Goal: Transaction & Acquisition: Purchase product/service

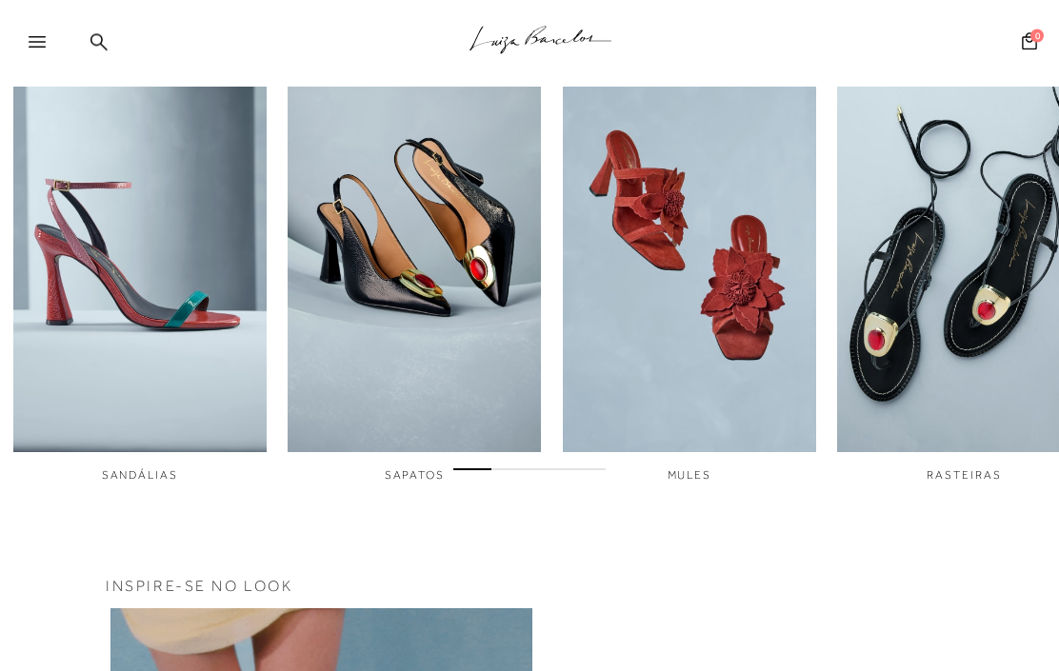
scroll to position [652, 0]
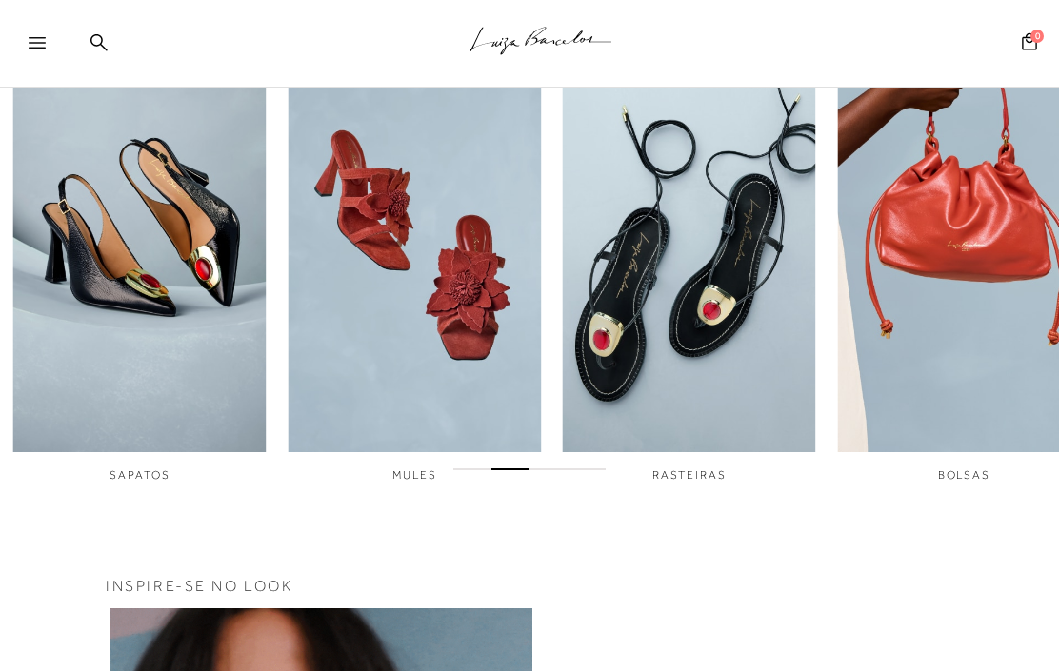
click at [752, 378] on img "4 / 6" at bounding box center [689, 215] width 253 height 474
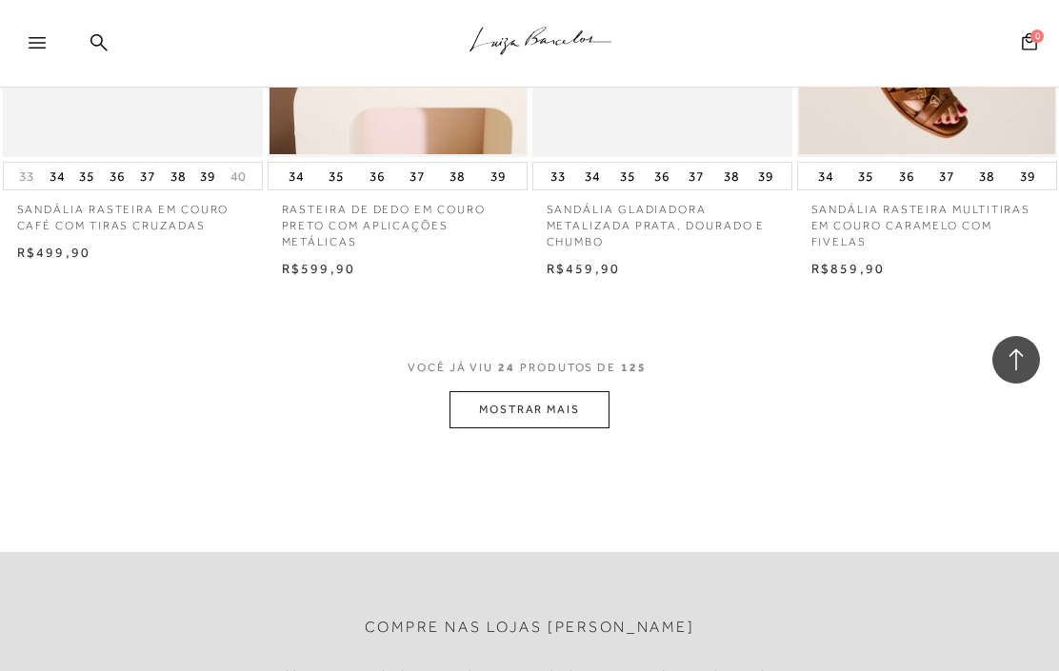
scroll to position [2984, 0]
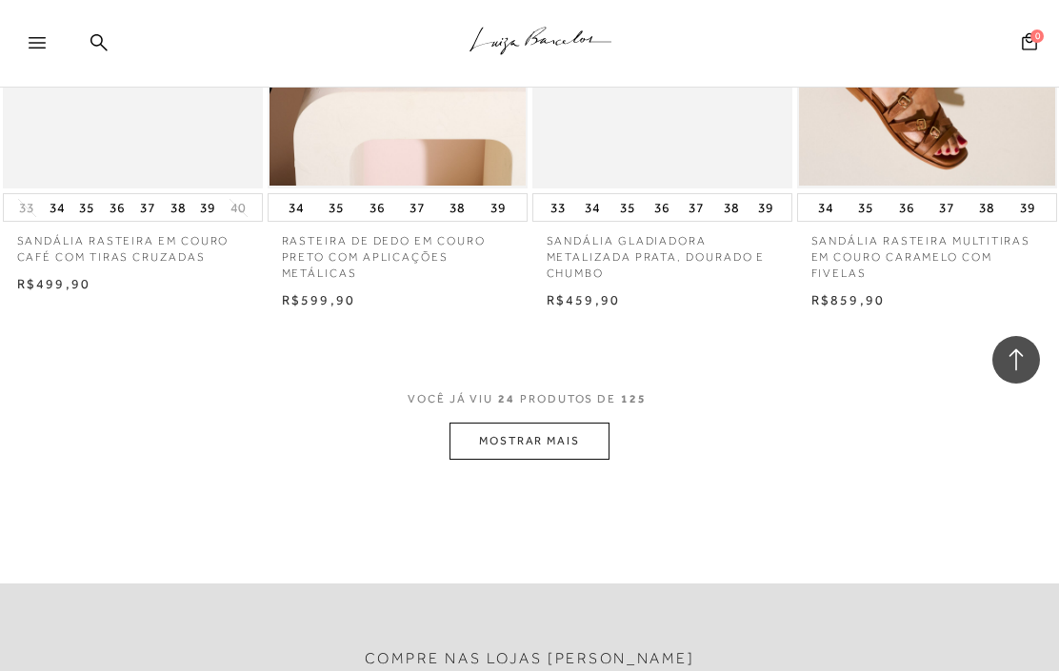
click at [581, 423] on button "MOSTRAR MAIS" at bounding box center [530, 441] width 160 height 37
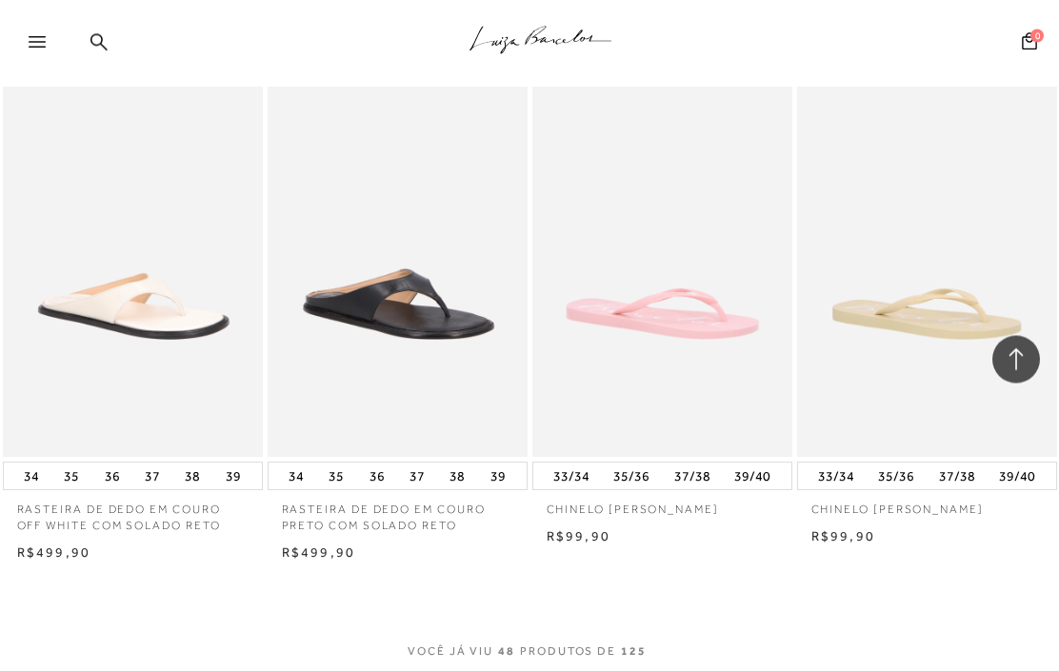
scroll to position [5902, 0]
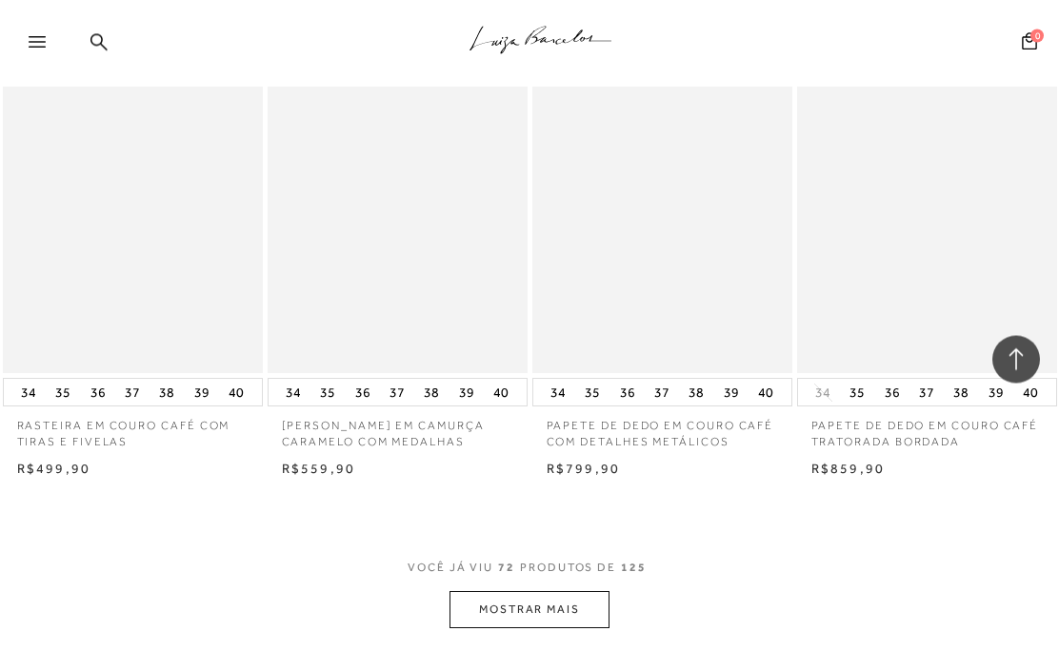
scroll to position [9160, 0]
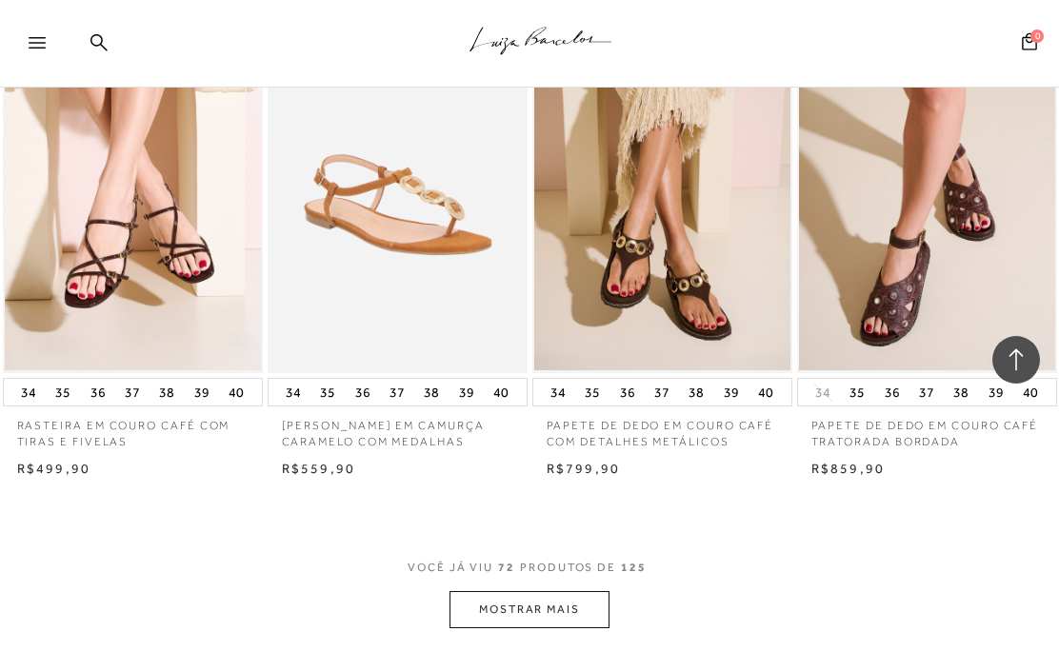
click at [571, 591] on button "MOSTRAR MAIS" at bounding box center [530, 609] width 160 height 37
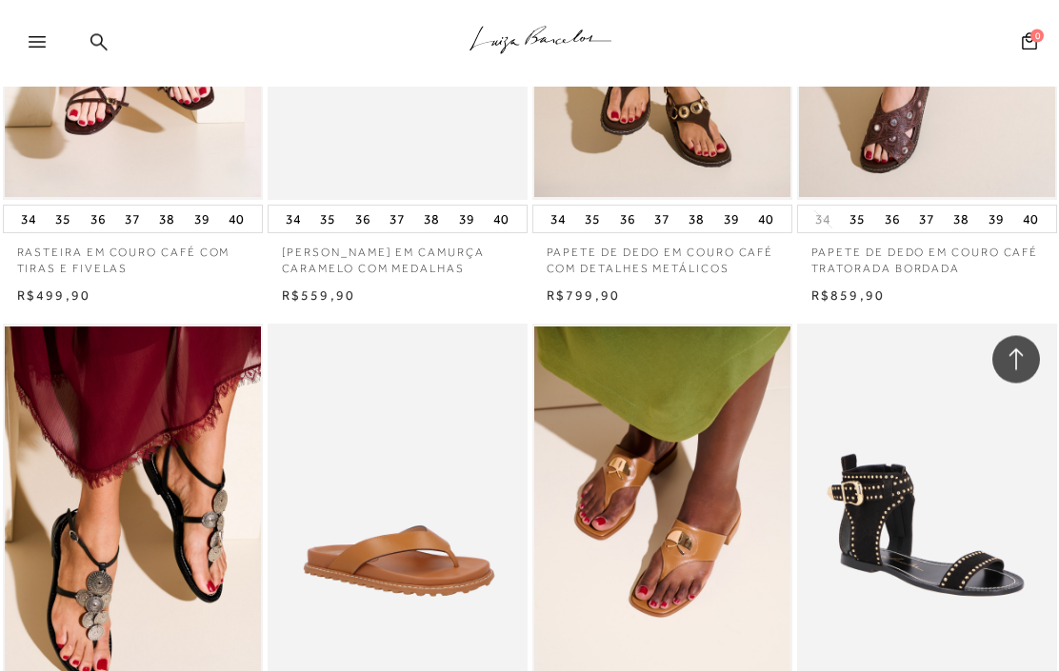
scroll to position [8962, 0]
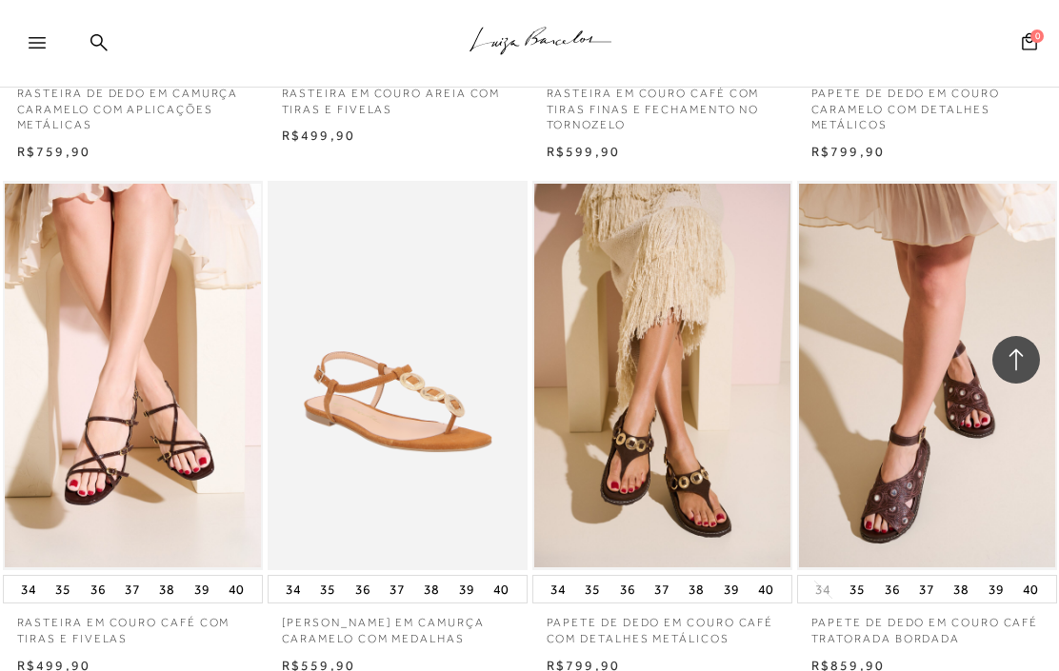
click at [39, 46] on icon at bounding box center [37, 42] width 17 height 11
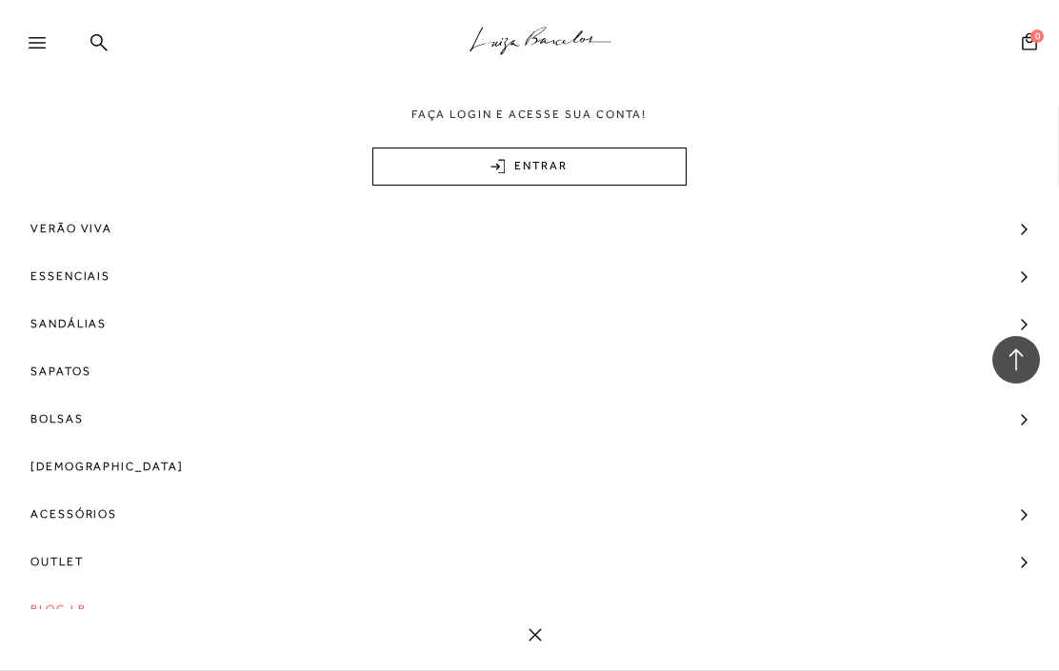
click at [70, 564] on span "Outlet" at bounding box center [56, 562] width 53 height 48
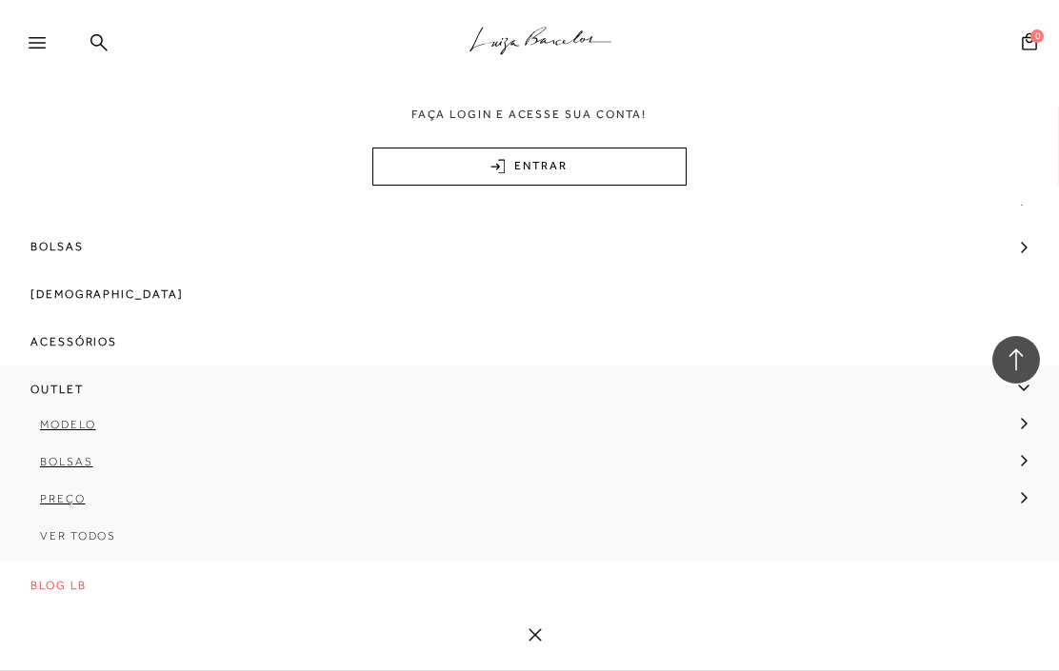
scroll to position [176, 0]
click at [81, 419] on span "Modelo" at bounding box center [68, 424] width 56 height 13
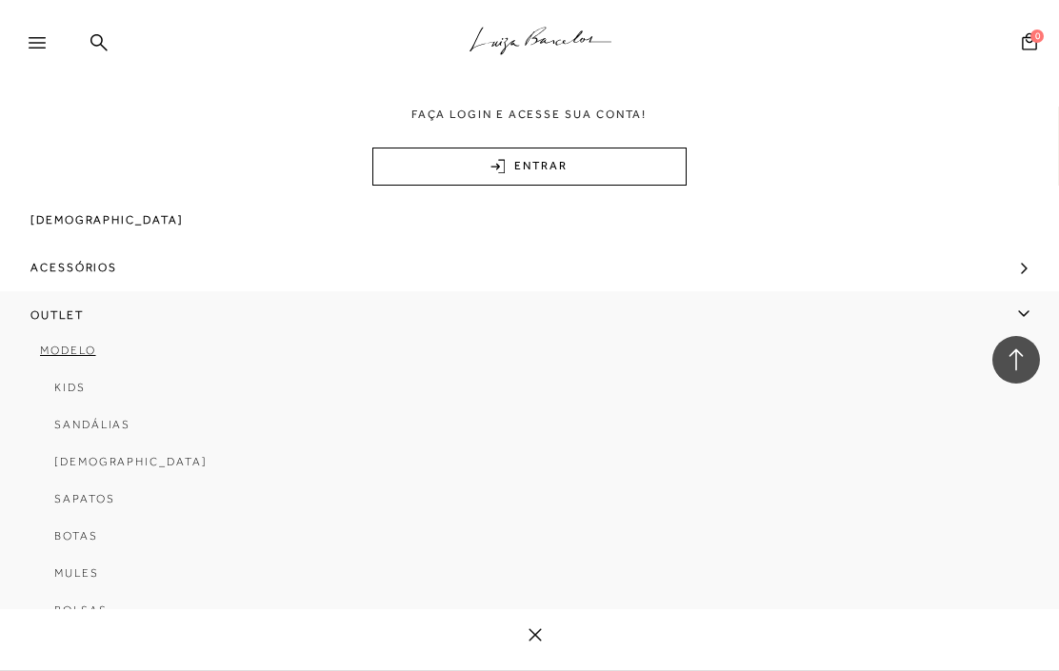
scroll to position [248, 0]
click at [110, 458] on span "[DEMOGRAPHIC_DATA]" at bounding box center [130, 460] width 153 height 13
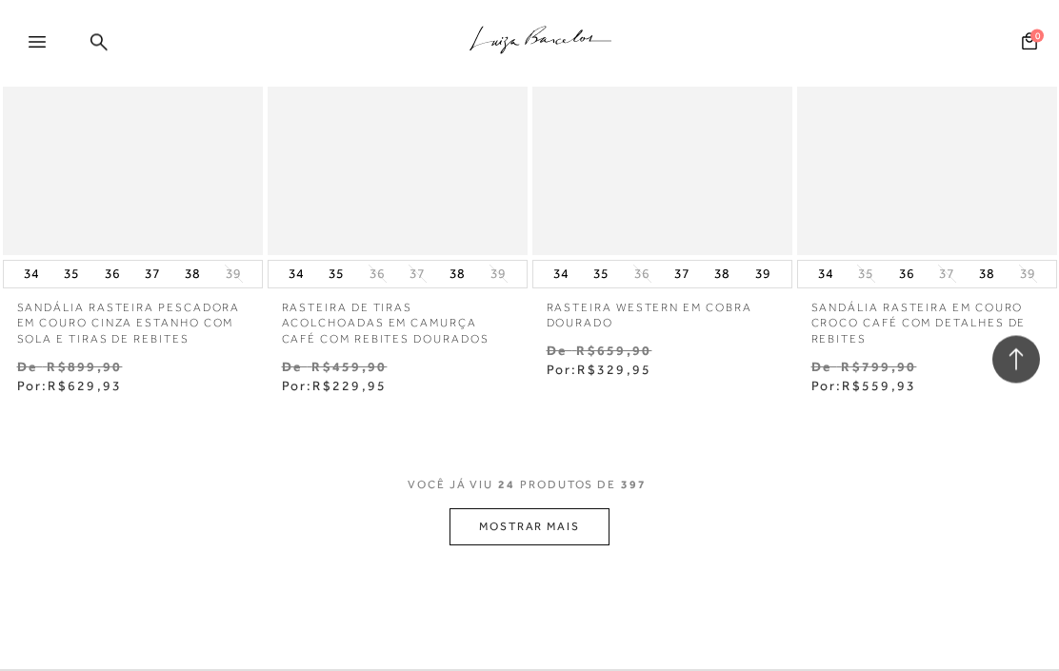
scroll to position [3002, 0]
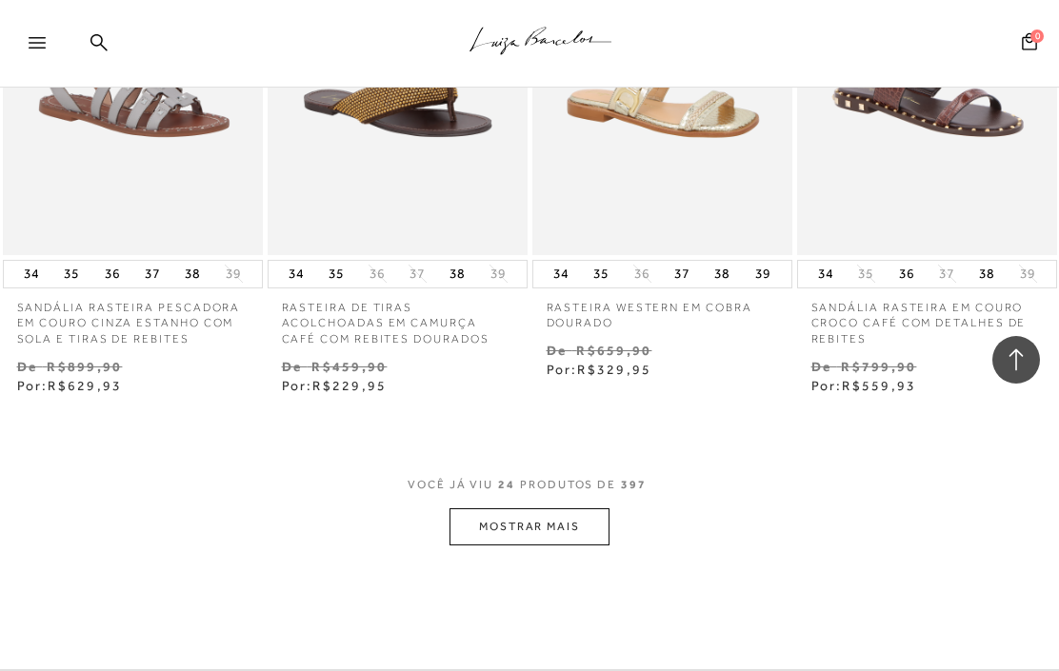
click at [571, 509] on button "MOSTRAR MAIS" at bounding box center [530, 527] width 160 height 37
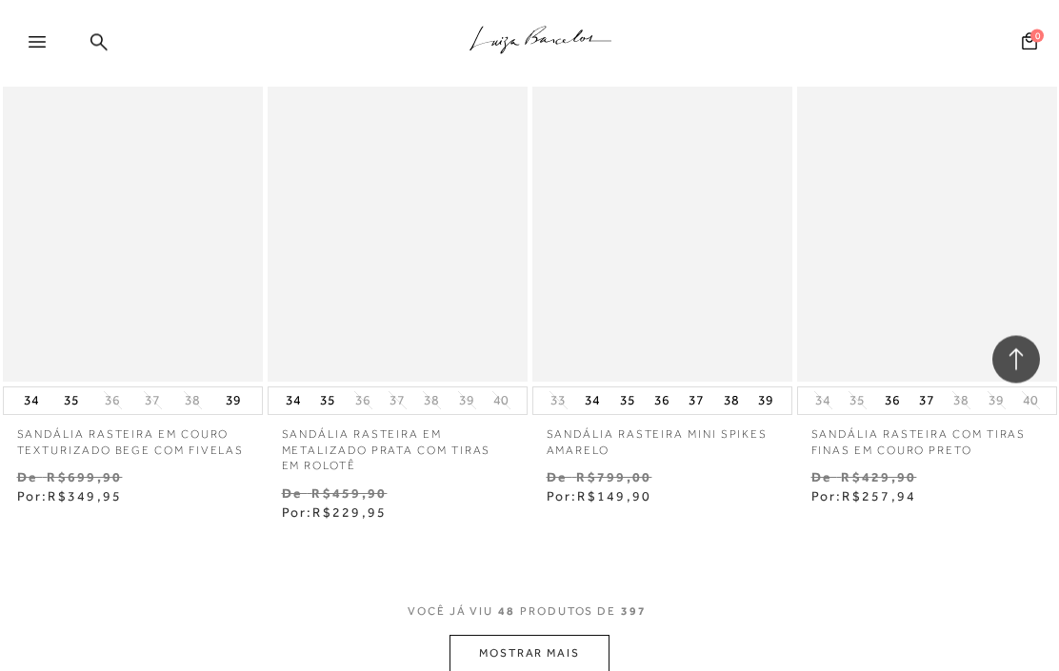
scroll to position [6156, 0]
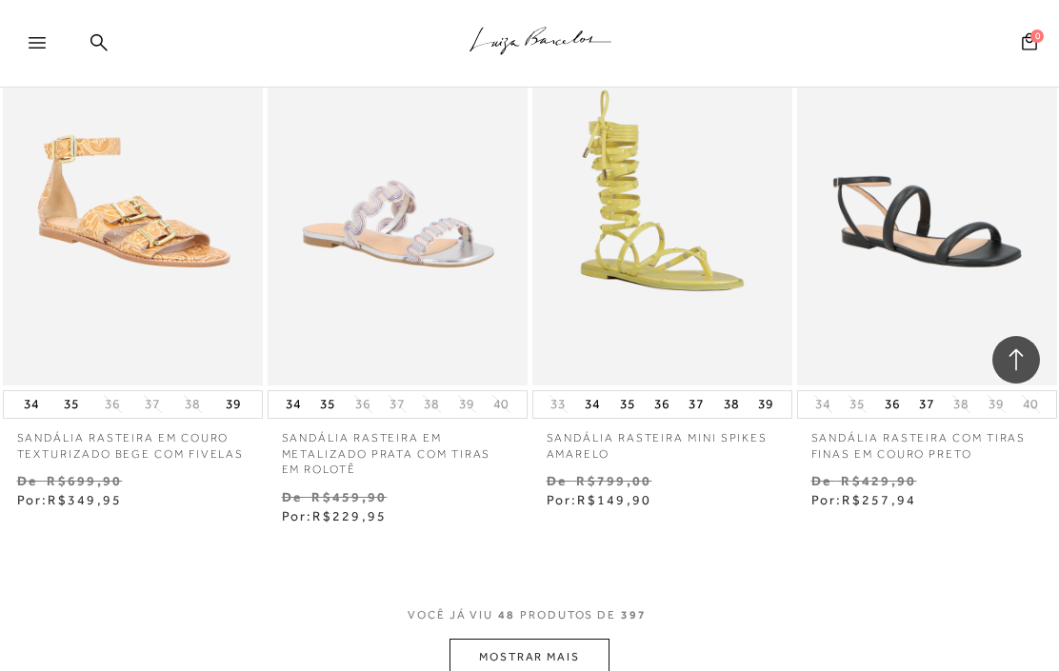
click at [571, 639] on button "MOSTRAR MAIS" at bounding box center [530, 657] width 160 height 37
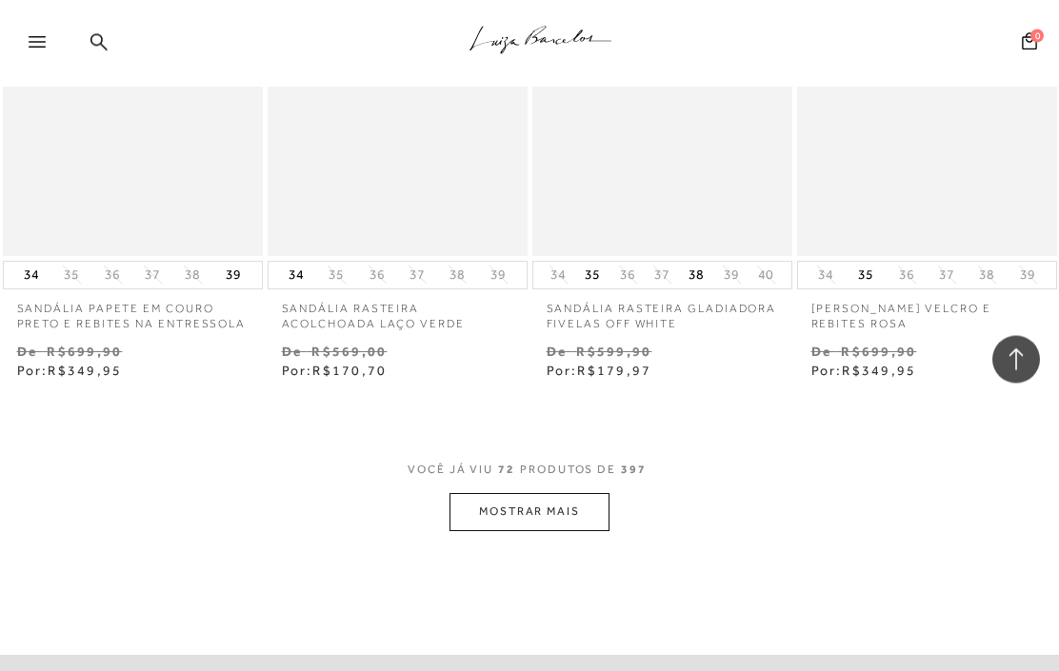
scroll to position [9578, 0]
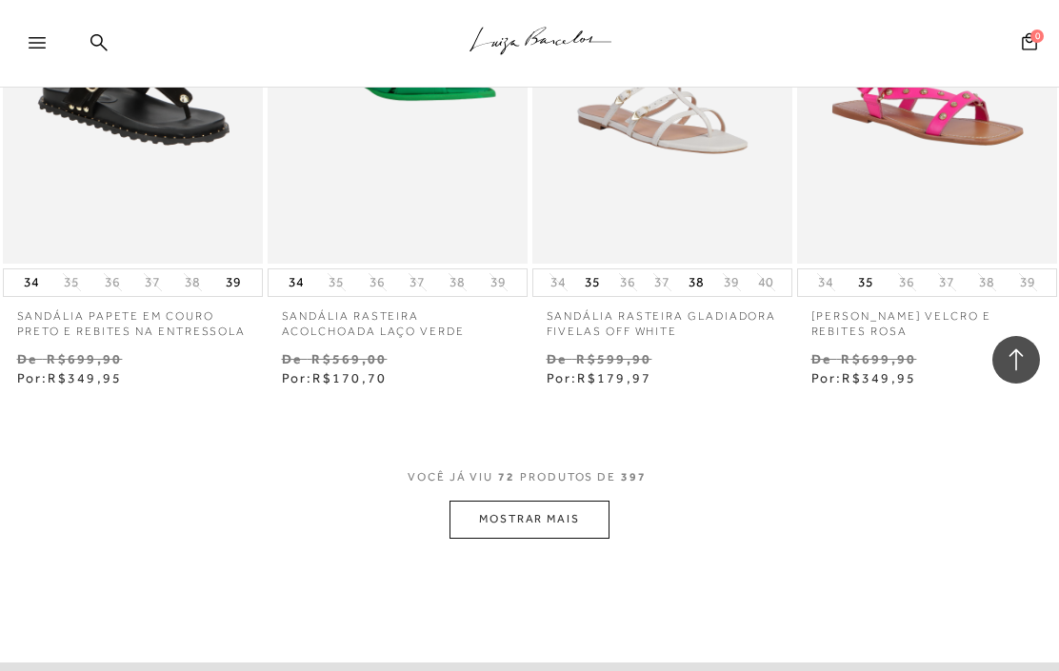
click at [571, 501] on button "MOSTRAR MAIS" at bounding box center [530, 519] width 160 height 37
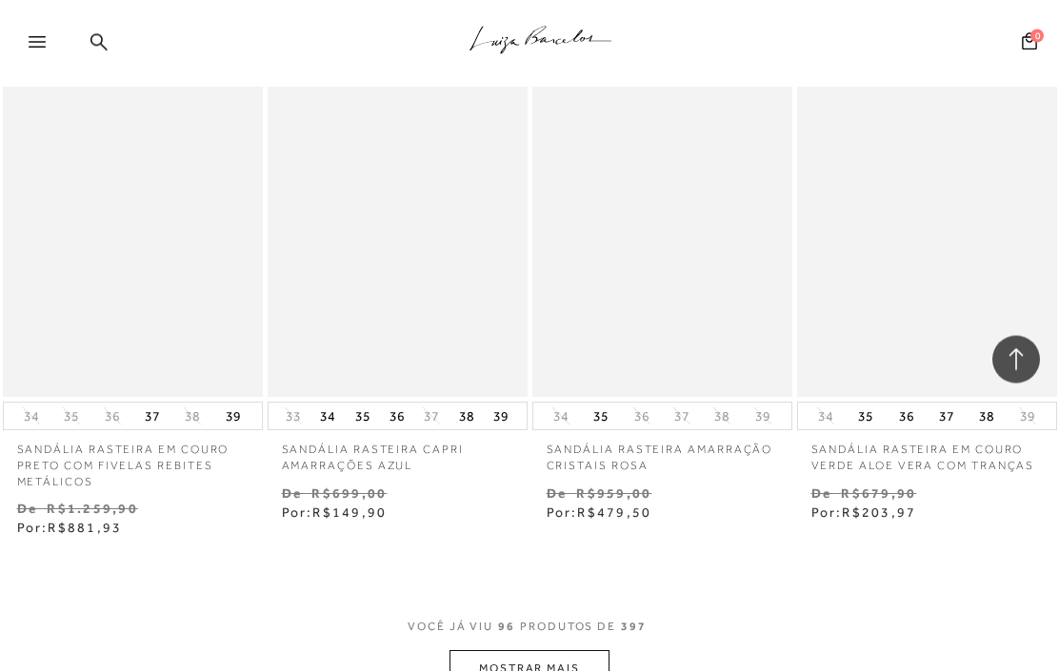
scroll to position [12712, 0]
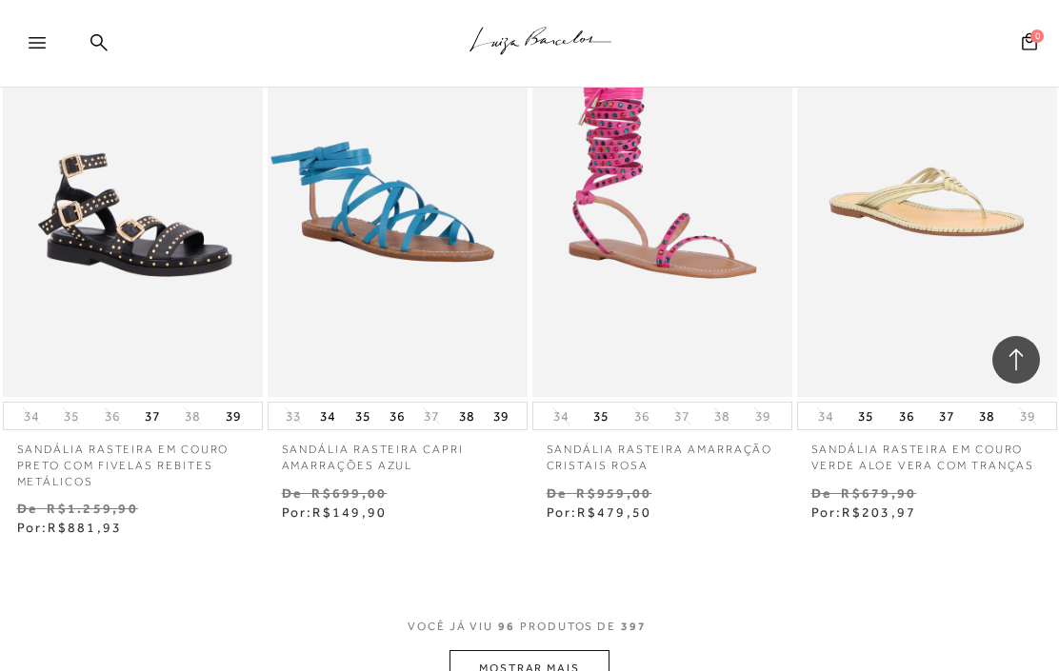
click at [592, 651] on button "MOSTRAR MAIS" at bounding box center [530, 669] width 160 height 37
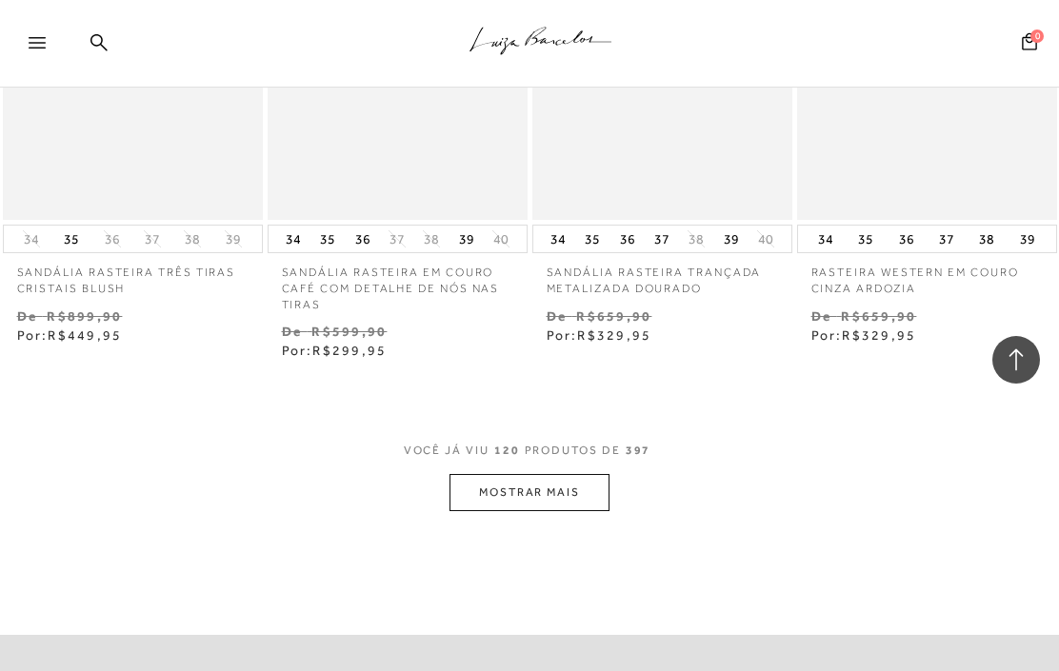
scroll to position [16050, 0]
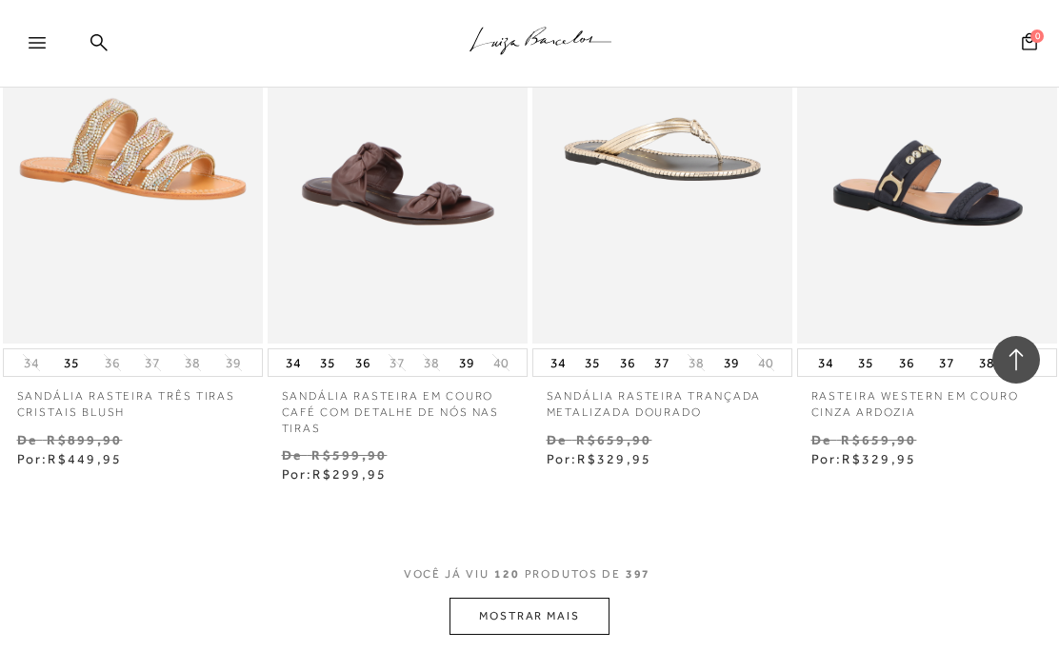
click at [607, 598] on button "MOSTRAR MAIS" at bounding box center [530, 616] width 160 height 37
